Goal: Task Accomplishment & Management: Use online tool/utility

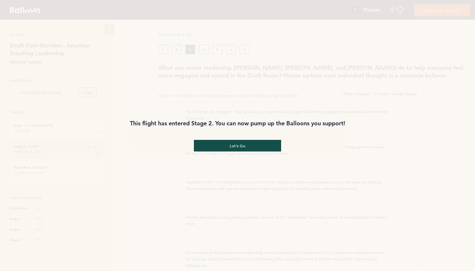
scroll to position [349, 0]
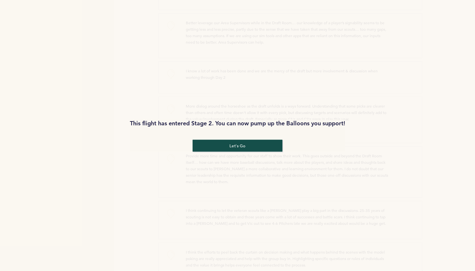
click at [224, 149] on button "let's go" at bounding box center [238, 146] width 90 height 12
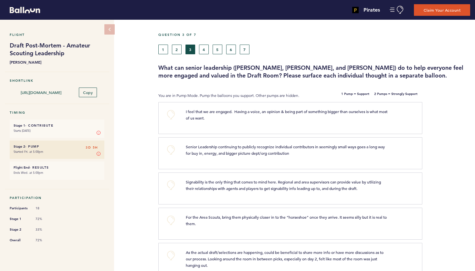
scroll to position [0, 0]
click at [162, 51] on button "1" at bounding box center [163, 50] width 10 height 10
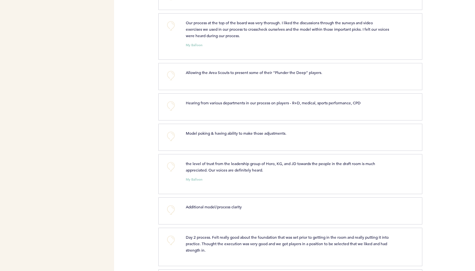
scroll to position [511, 0]
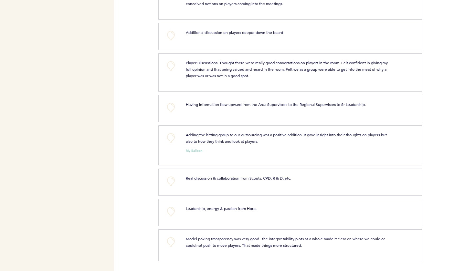
click at [170, 242] on button "+0" at bounding box center [171, 242] width 13 height 13
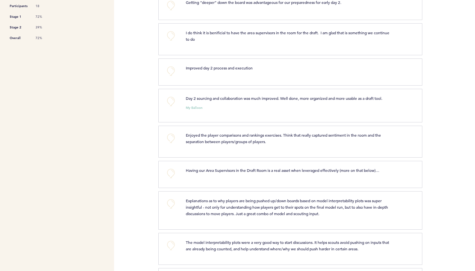
scroll to position [202, 0]
click at [170, 103] on button "+0" at bounding box center [171, 101] width 13 height 13
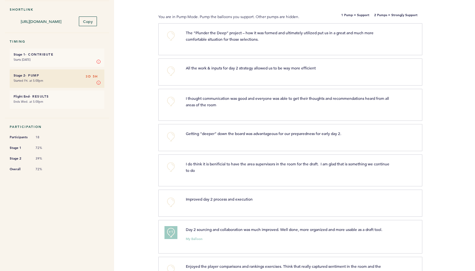
scroll to position [69, 0]
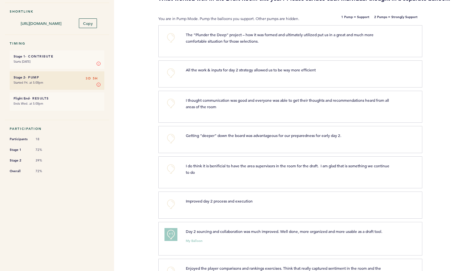
click at [173, 40] on button "+0" at bounding box center [171, 37] width 13 height 13
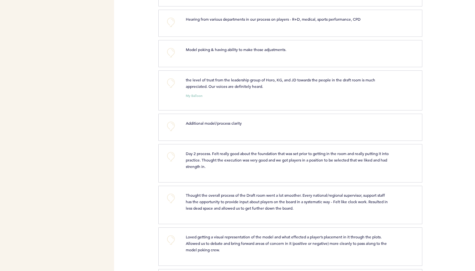
scroll to position [614, 0]
click at [171, 156] on button "+0" at bounding box center [171, 155] width 13 height 13
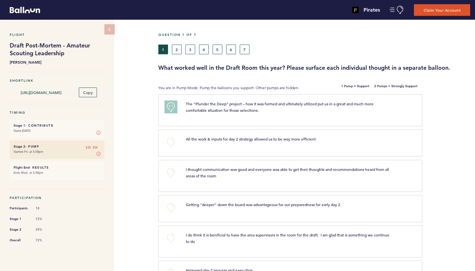
scroll to position [0, 0]
click at [178, 49] on button "2" at bounding box center [177, 50] width 10 height 10
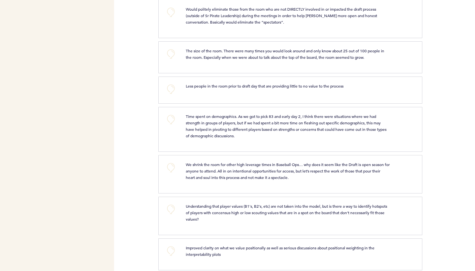
scroll to position [485, 0]
drag, startPoint x: 111, startPoint y: 194, endPoint x: 267, endPoint y: 270, distance: 173.9
click at [224, 271] on div "Pirates jim.lester@pirates.com Team Domain: pirates Notification Preferences He…" at bounding box center [237, 135] width 475 height 271
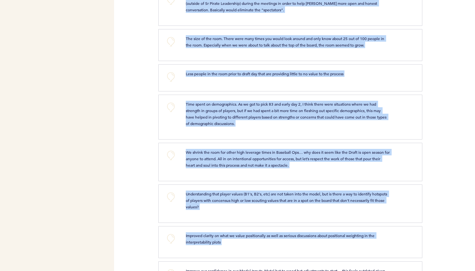
click at [140, 164] on div "Pirates jim.lester@pirates.com Team Domain: pirates Notification Preferences He…" at bounding box center [237, 135] width 475 height 271
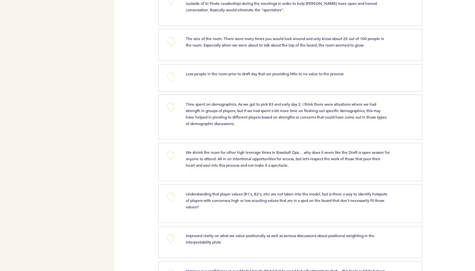
click at [172, 114] on button "+0" at bounding box center [171, 107] width 13 height 13
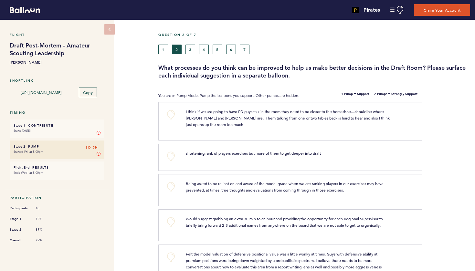
scroll to position [0, 0]
click at [190, 51] on button "3" at bounding box center [191, 50] width 10 height 10
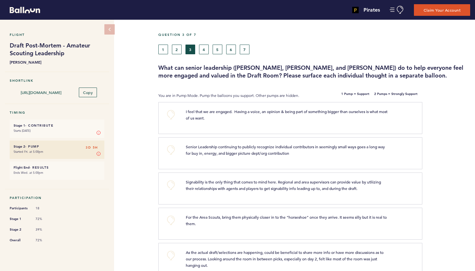
click at [204, 52] on button "4" at bounding box center [204, 50] width 10 height 10
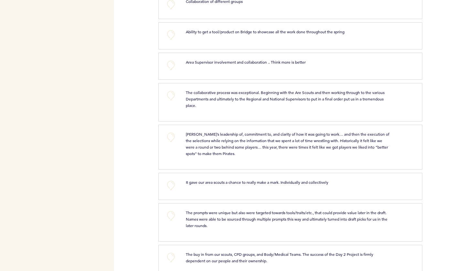
scroll to position [290, 0]
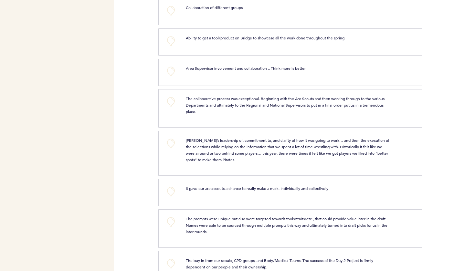
click at [171, 103] on button "+0" at bounding box center [171, 101] width 13 height 13
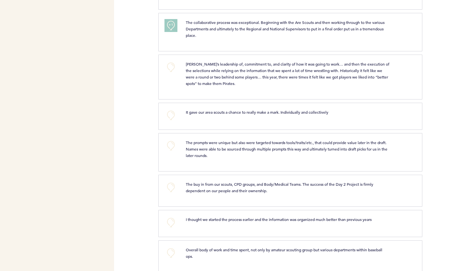
scroll to position [367, 0]
click at [172, 115] on button "+0" at bounding box center [171, 114] width 13 height 13
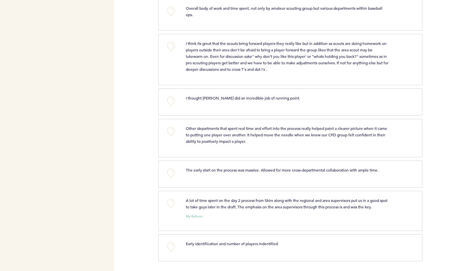
scroll to position [608, 0]
click at [171, 103] on button "+0" at bounding box center [171, 101] width 13 height 13
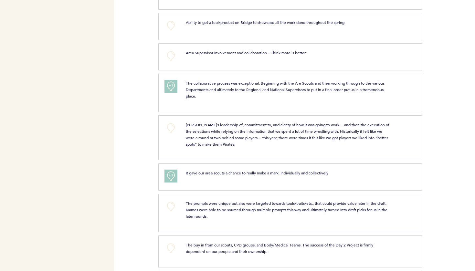
scroll to position [307, 0]
click at [171, 85] on span "+1" at bounding box center [171, 84] width 5 height 6
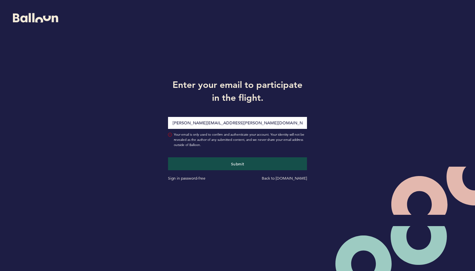
type input "[PERSON_NAME][EMAIL_ADDRESS][PERSON_NAME][DOMAIN_NAME]"
click at [208, 173] on div "Submit Sign in password-free Back to [DOMAIN_NAME]" at bounding box center [237, 169] width 149 height 24
click at [210, 167] on button "Submit" at bounding box center [237, 163] width 143 height 13
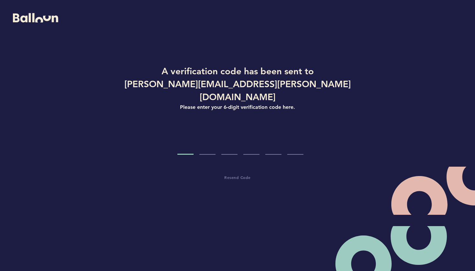
type input "2"
type input "3"
type input "5"
type input "1"
type input "9"
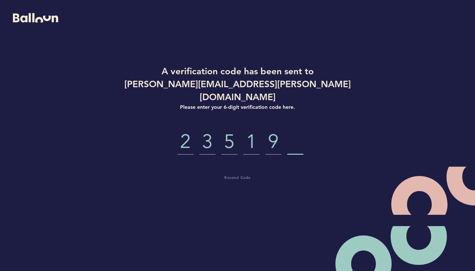
type input "3"
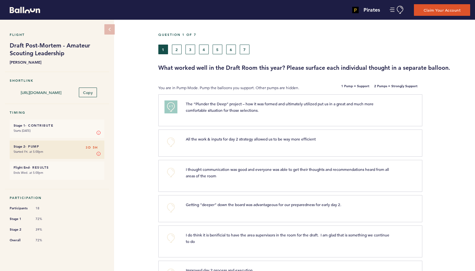
click at [246, 50] on button "7" at bounding box center [245, 50] width 10 height 10
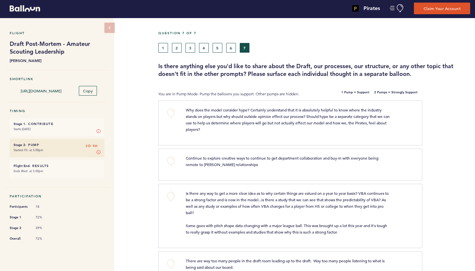
scroll to position [1, 0]
click at [176, 51] on button "2" at bounding box center [177, 48] width 10 height 10
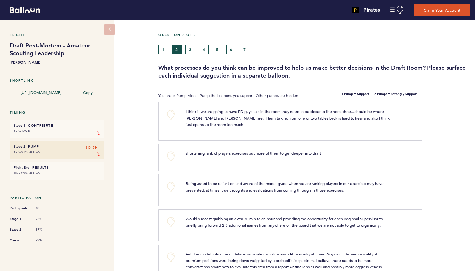
click at [190, 49] on button "3" at bounding box center [191, 50] width 10 height 10
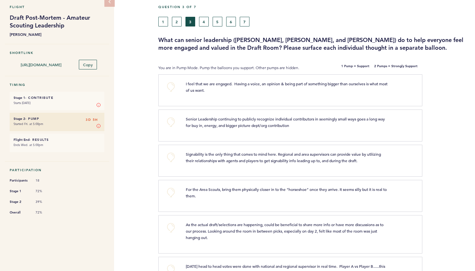
scroll to position [27, 0]
